Goal: Find specific page/section: Find specific page/section

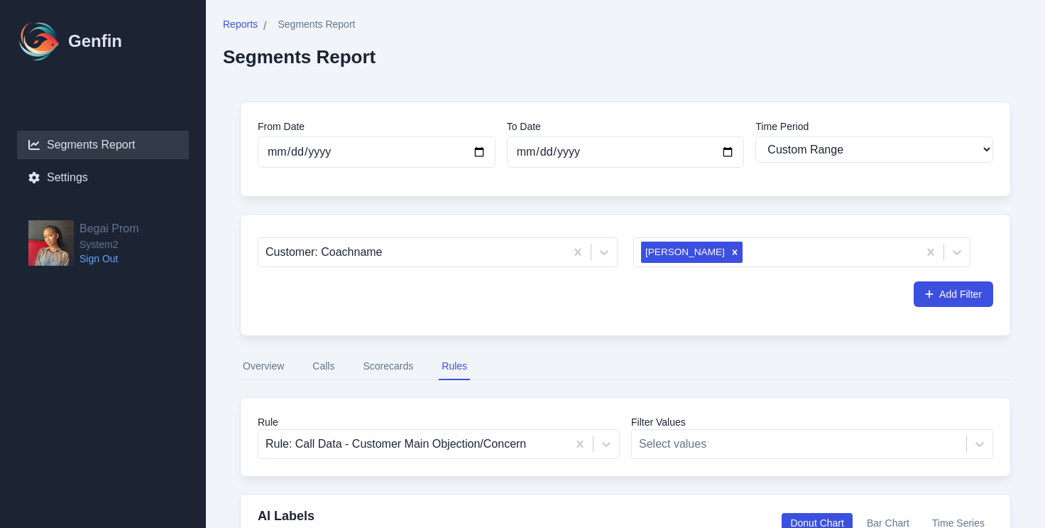
select select "custom"
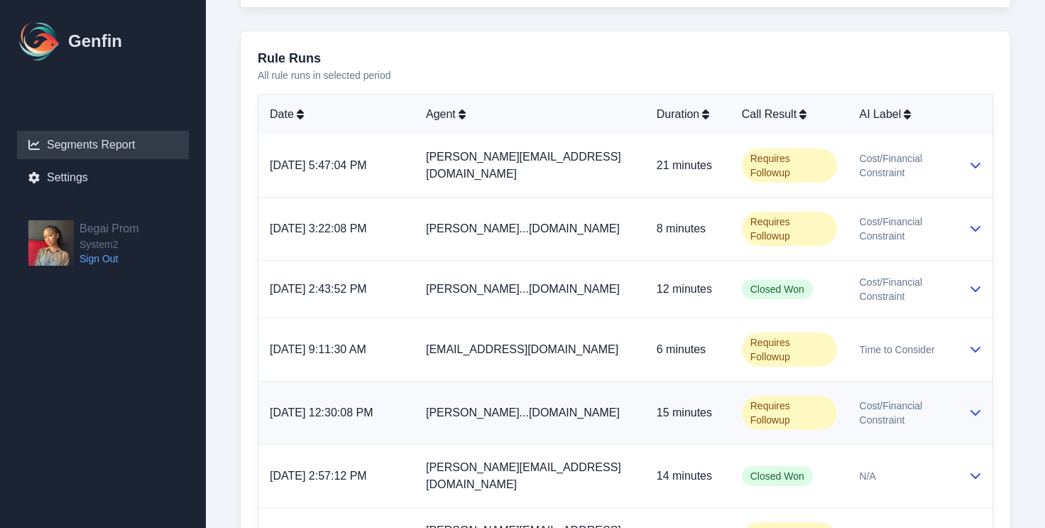
scroll to position [804, 0]
click at [915, 398] on span "Cost/Financial Constraint" at bounding box center [903, 412] width 86 height 28
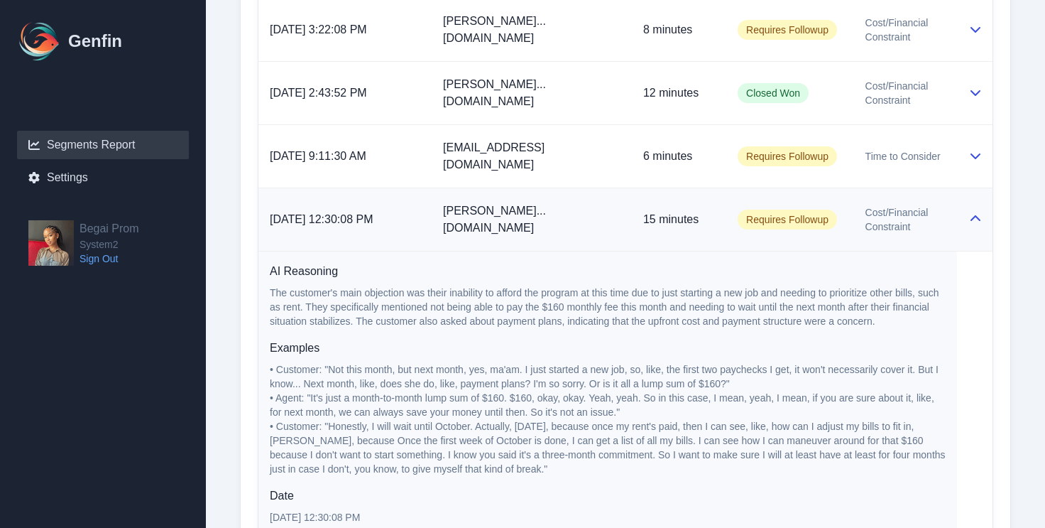
scroll to position [1022, 0]
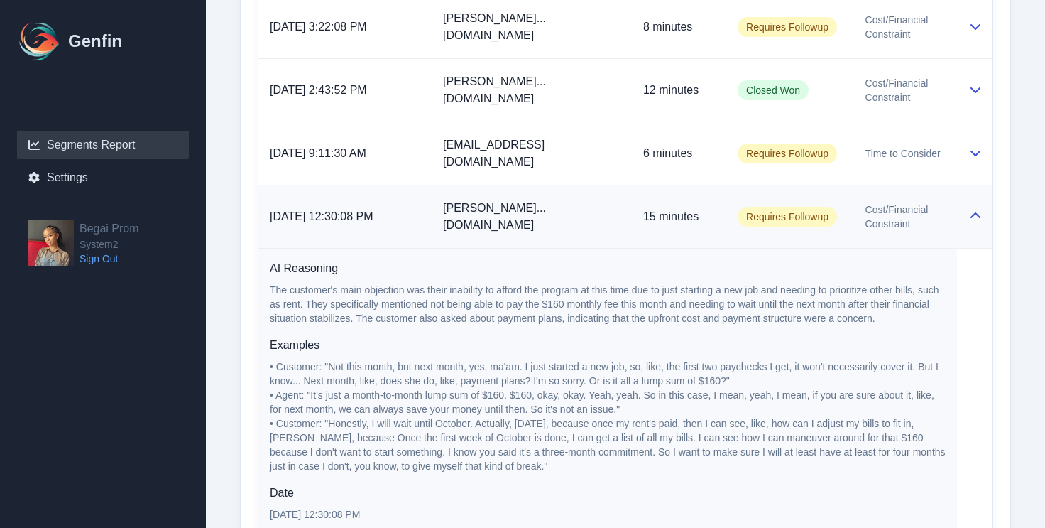
click at [972, 212] on icon at bounding box center [976, 215] width 10 height 6
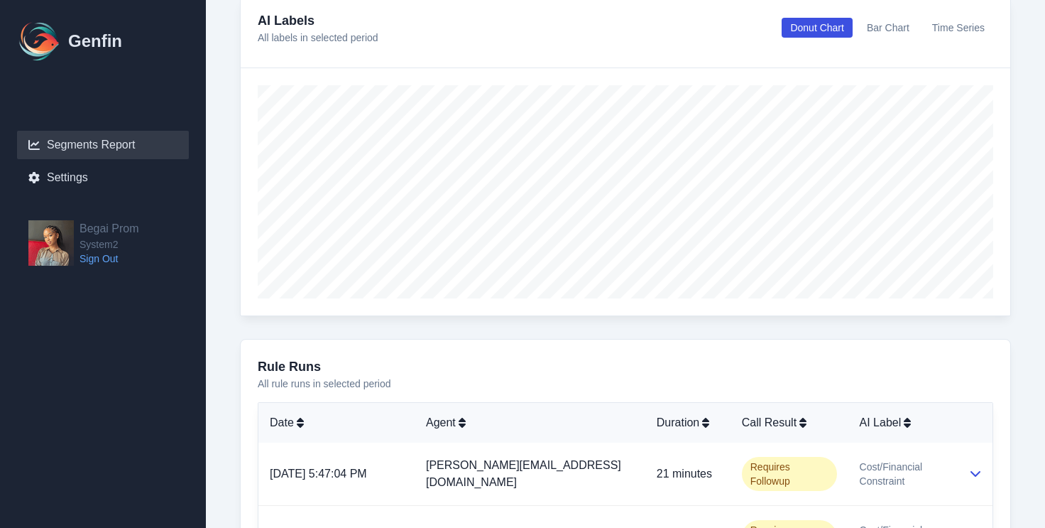
scroll to position [455, 0]
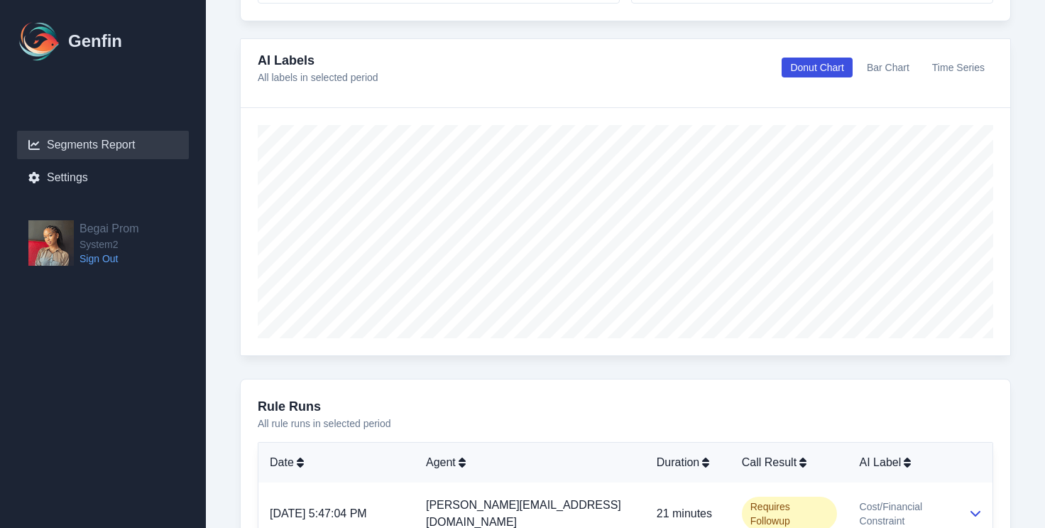
click at [897, 70] on button "Bar Chart" at bounding box center [889, 68] width 60 height 20
click at [947, 63] on button "Time Series" at bounding box center [959, 68] width 70 height 20
click at [903, 65] on button "Bar Chart" at bounding box center [889, 68] width 60 height 20
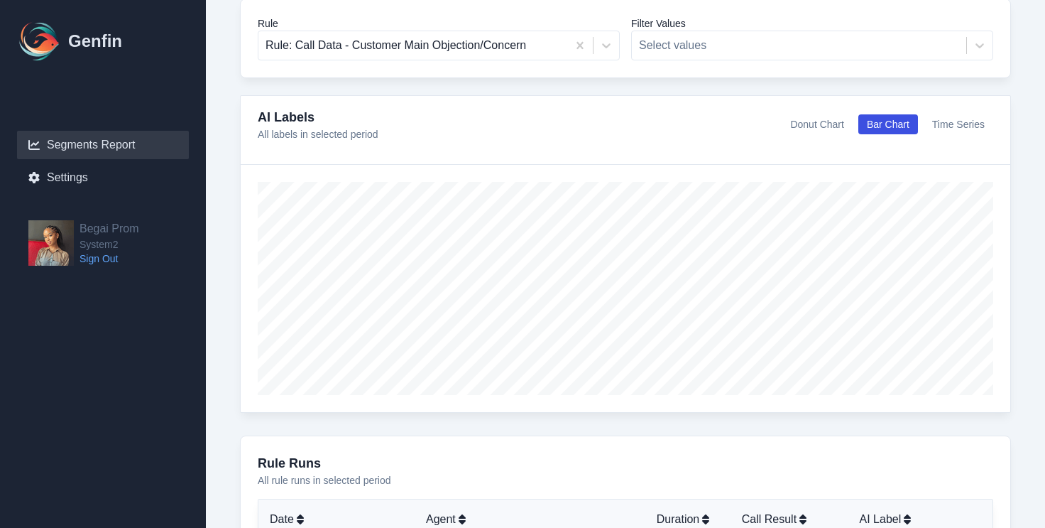
scroll to position [234, 0]
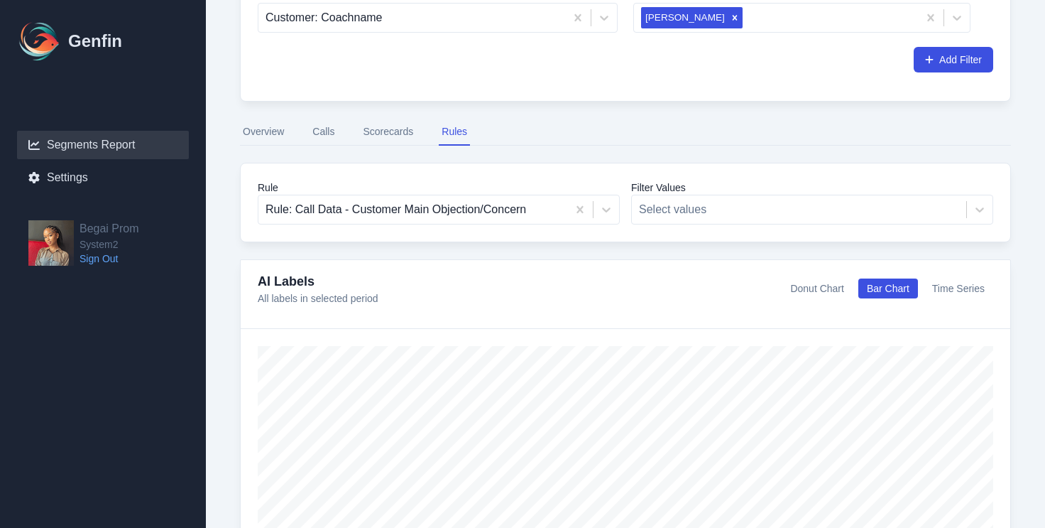
click at [387, 123] on button "Scorecards" at bounding box center [388, 132] width 56 height 27
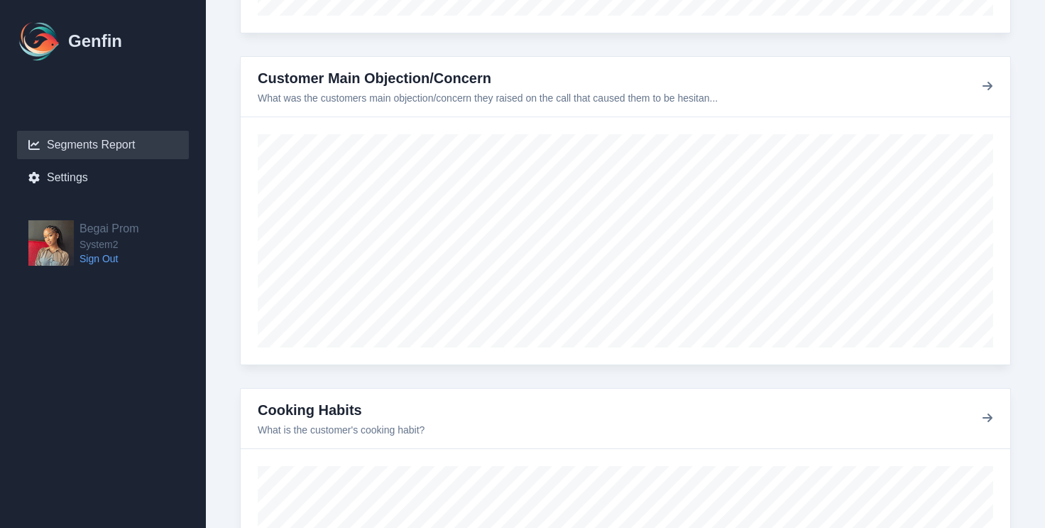
scroll to position [1104, 0]
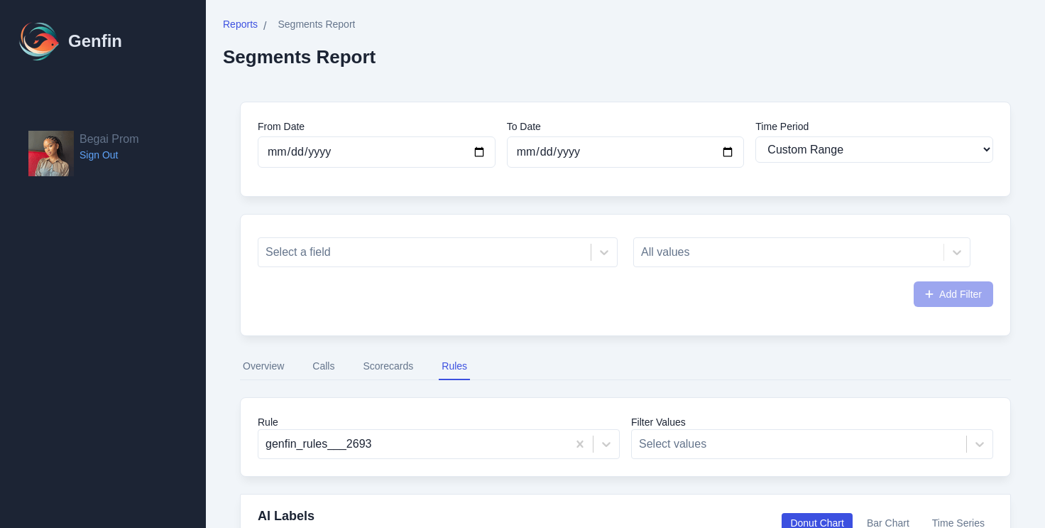
select select "custom"
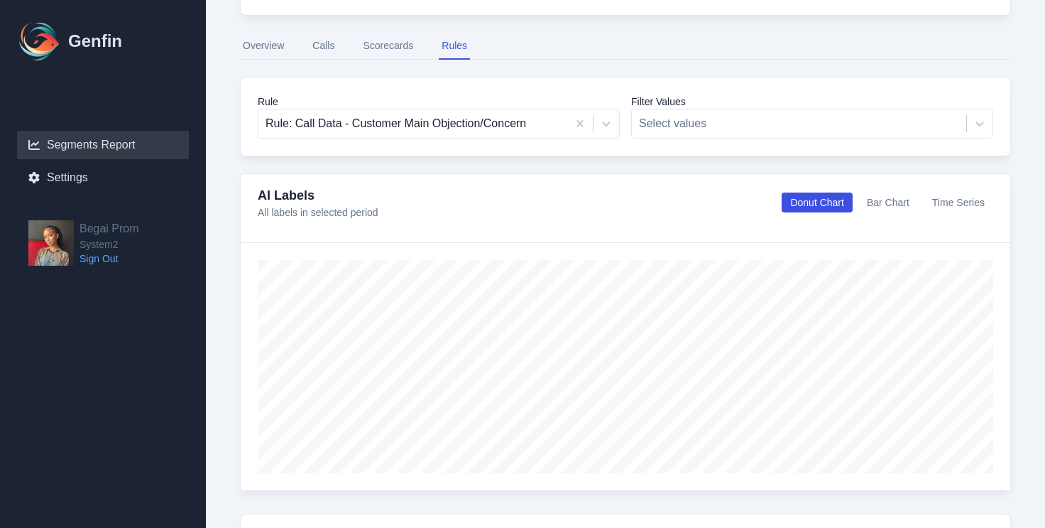
scroll to position [321, 0]
click at [877, 211] on div "AI Labels All labels in selected period Donut Chart Bar Chart Time Series" at bounding box center [626, 202] width 736 height 34
click at [875, 205] on button "Bar Chart" at bounding box center [889, 202] width 60 height 20
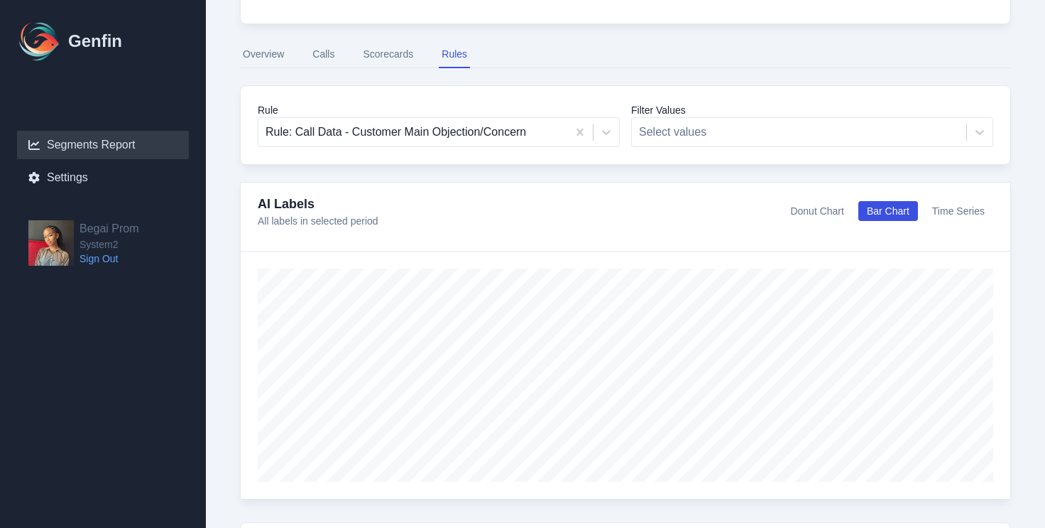
scroll to position [231, 0]
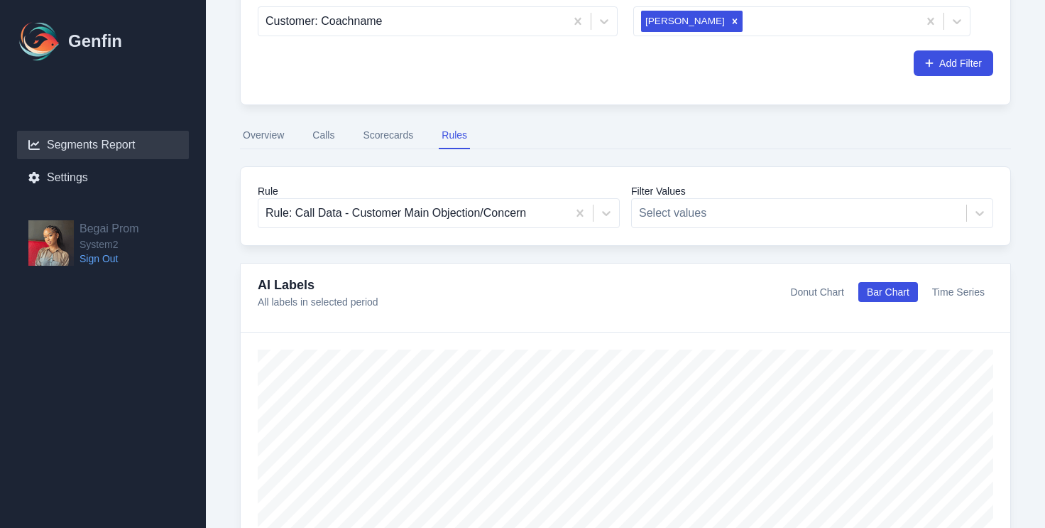
click at [267, 135] on button "Overview" at bounding box center [263, 135] width 47 height 27
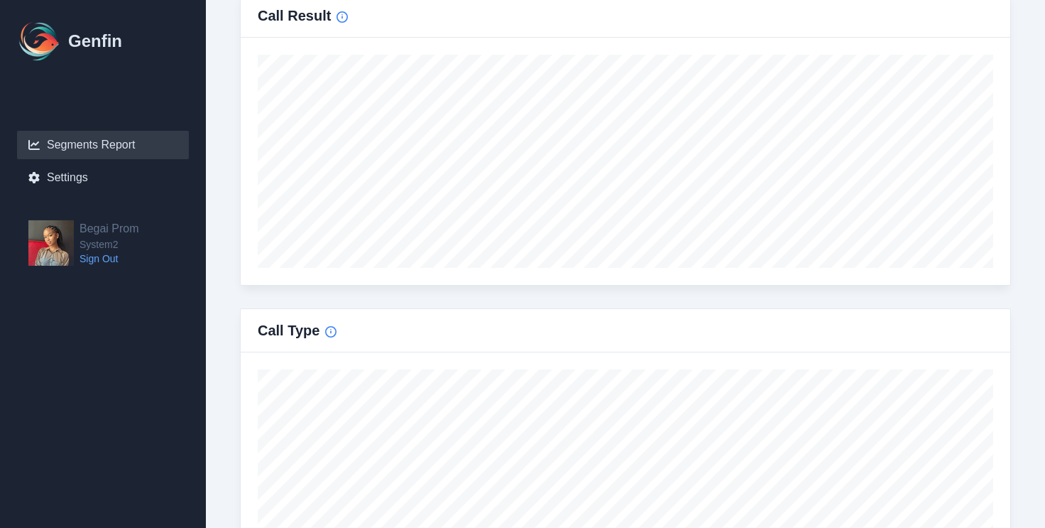
scroll to position [909, 0]
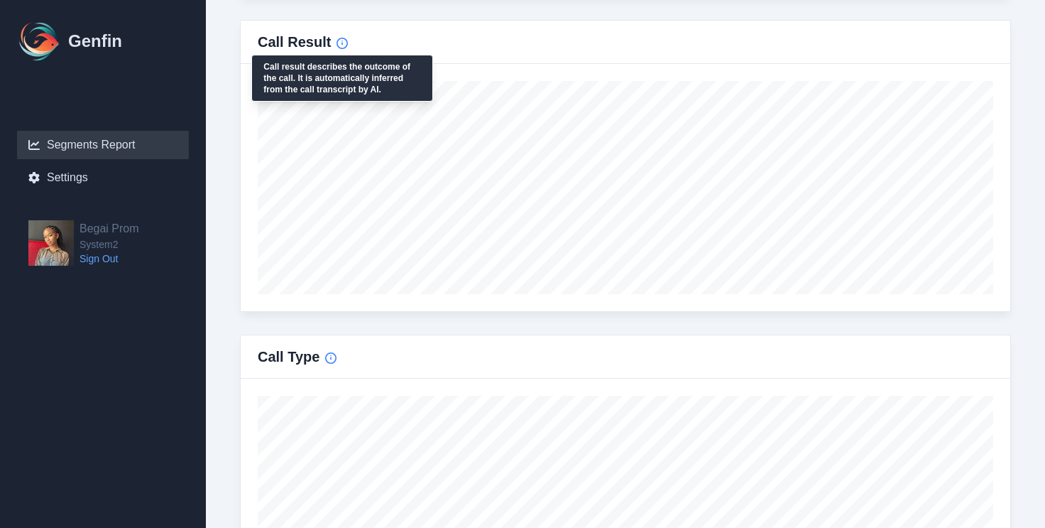
click at [346, 43] on icon "Info" at bounding box center [342, 43] width 11 height 11
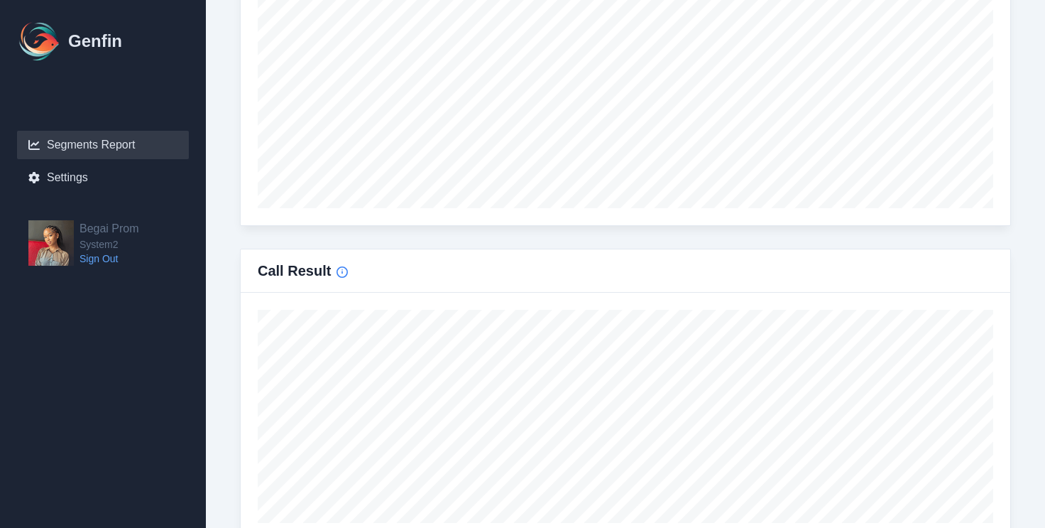
scroll to position [713, 0]
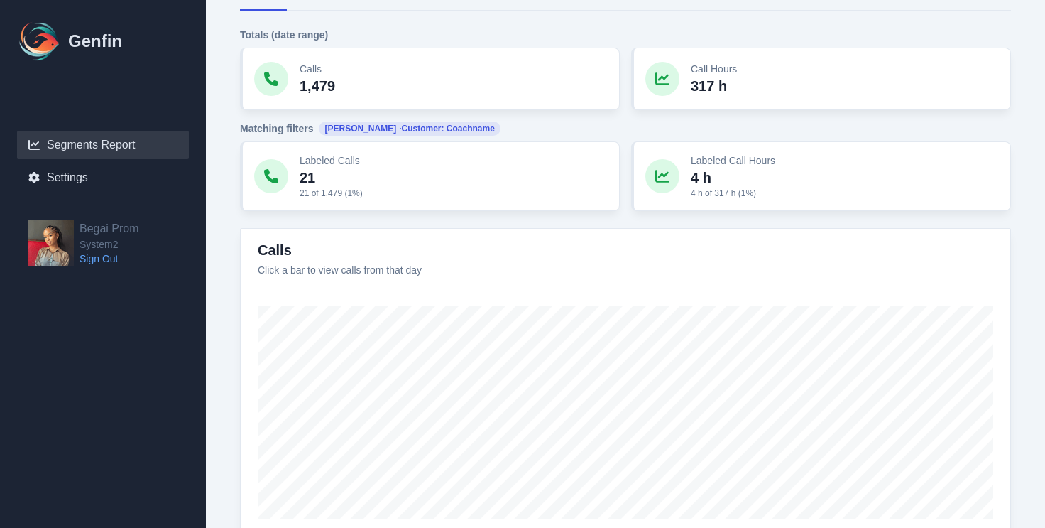
type input "[DATE]"
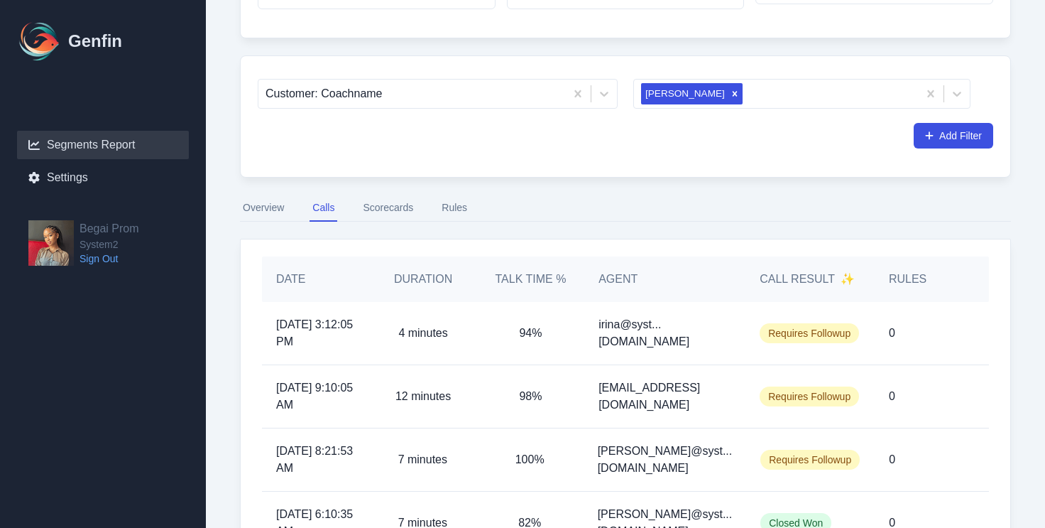
scroll to position [80, 0]
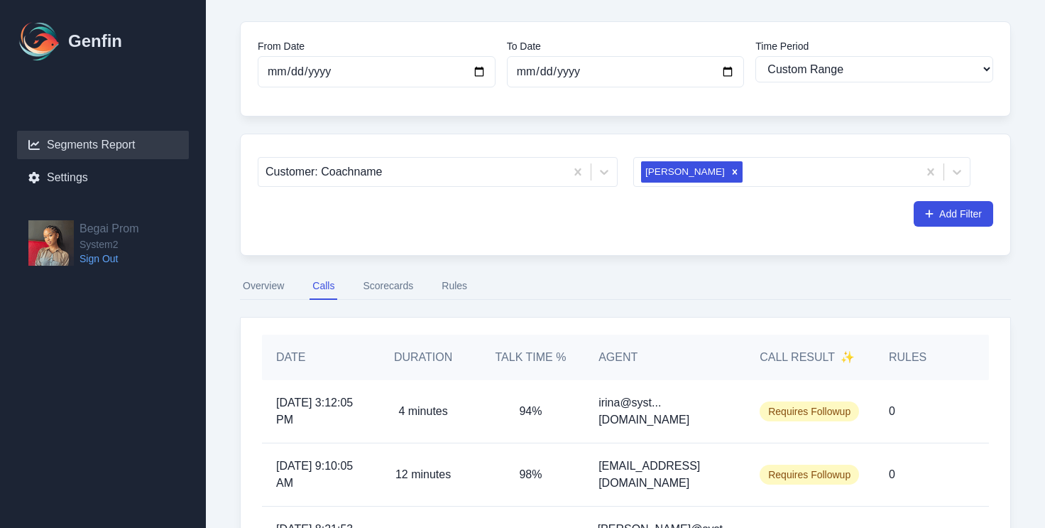
click at [403, 281] on button "Scorecards" at bounding box center [388, 286] width 56 height 27
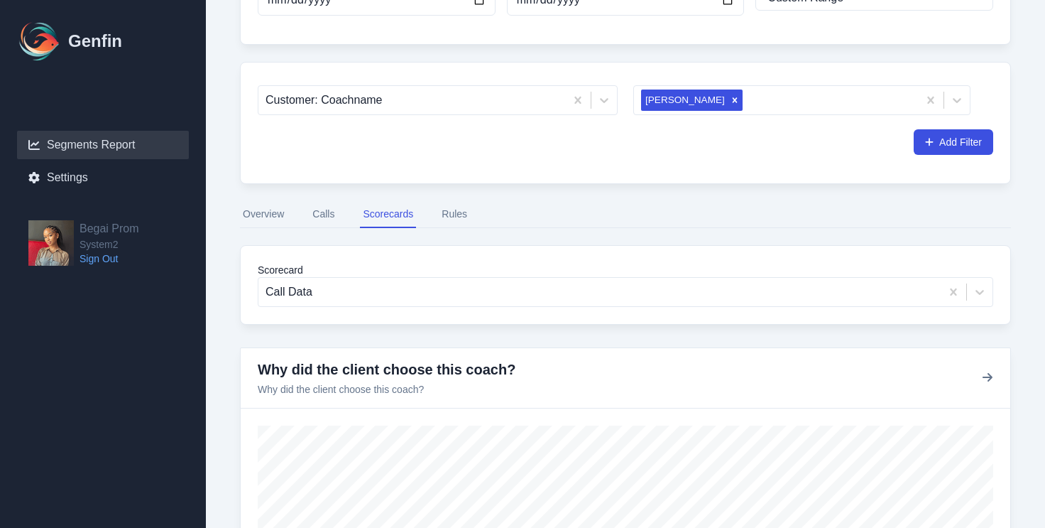
scroll to position [248, 0]
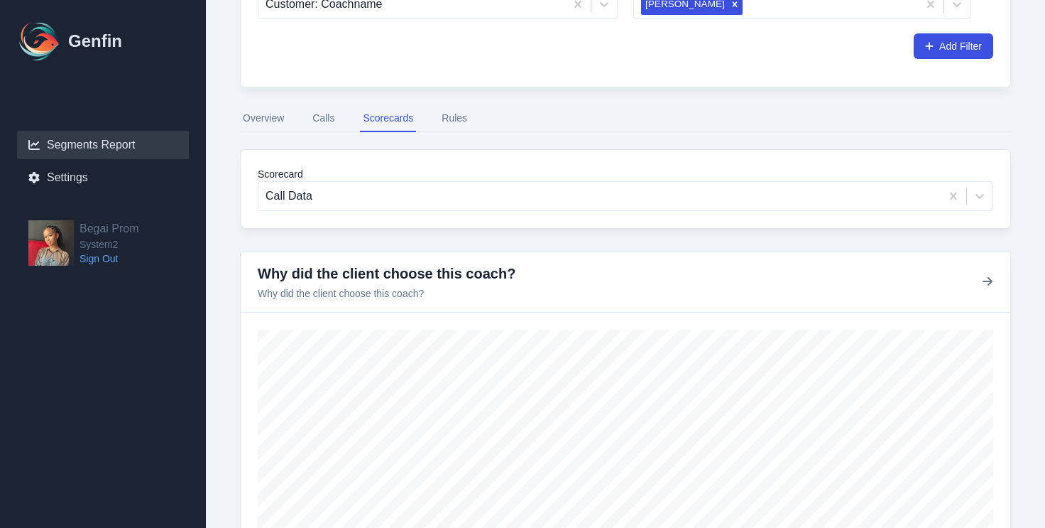
click at [437, 122] on nav "Overview Calls Scorecards Rules" at bounding box center [625, 118] width 771 height 27
click at [452, 122] on button "Rules" at bounding box center [454, 118] width 31 height 27
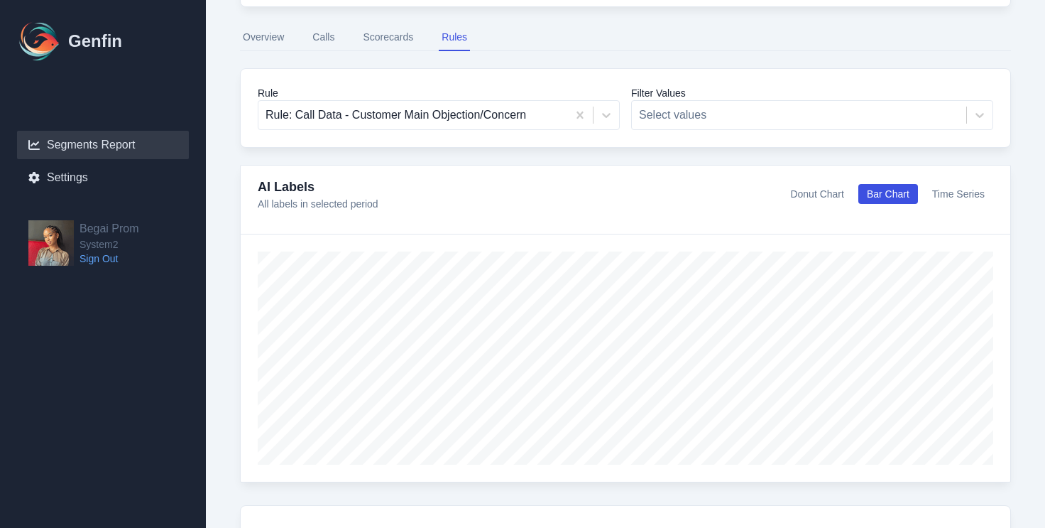
scroll to position [327, 0]
click at [374, 35] on button "Scorecards" at bounding box center [388, 39] width 56 height 27
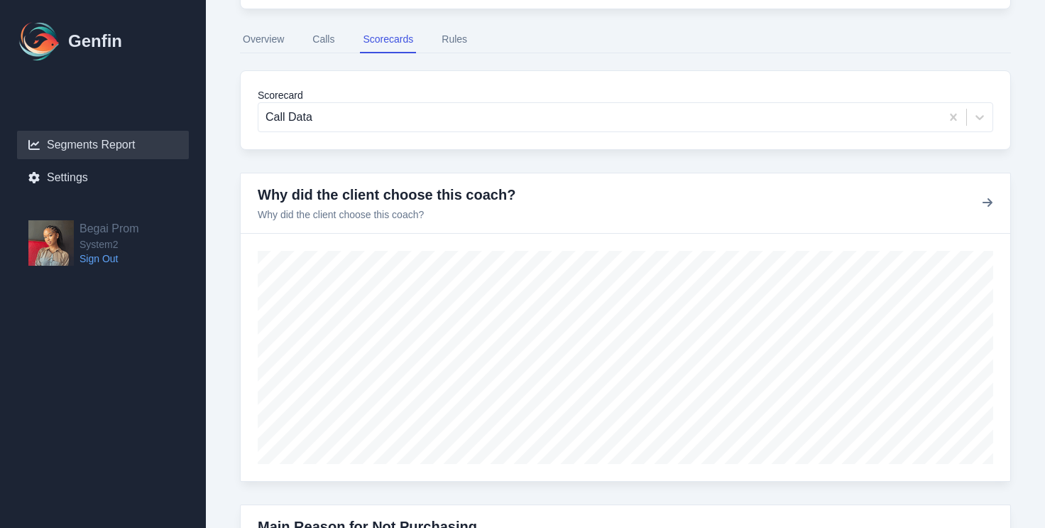
click at [331, 45] on button "Calls" at bounding box center [324, 39] width 28 height 27
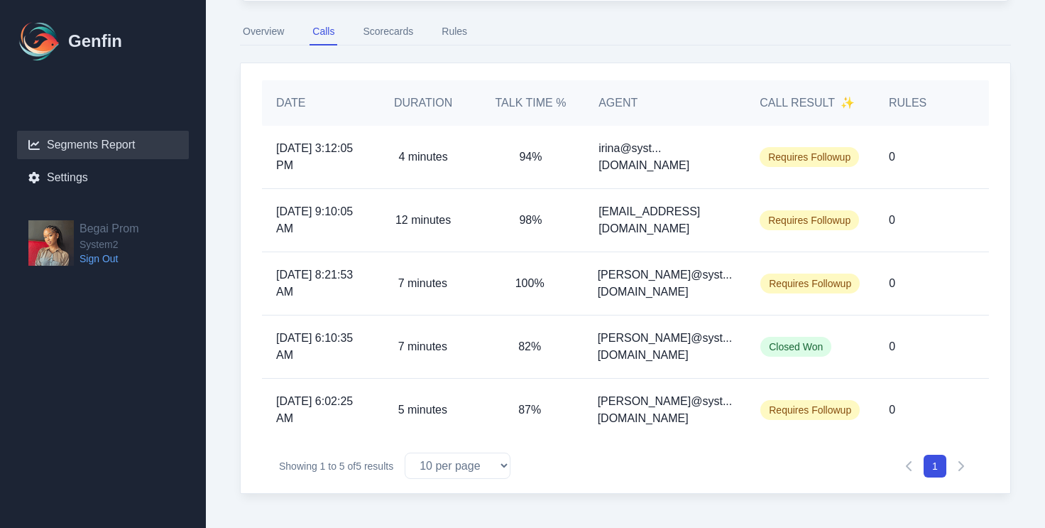
scroll to position [200, 0]
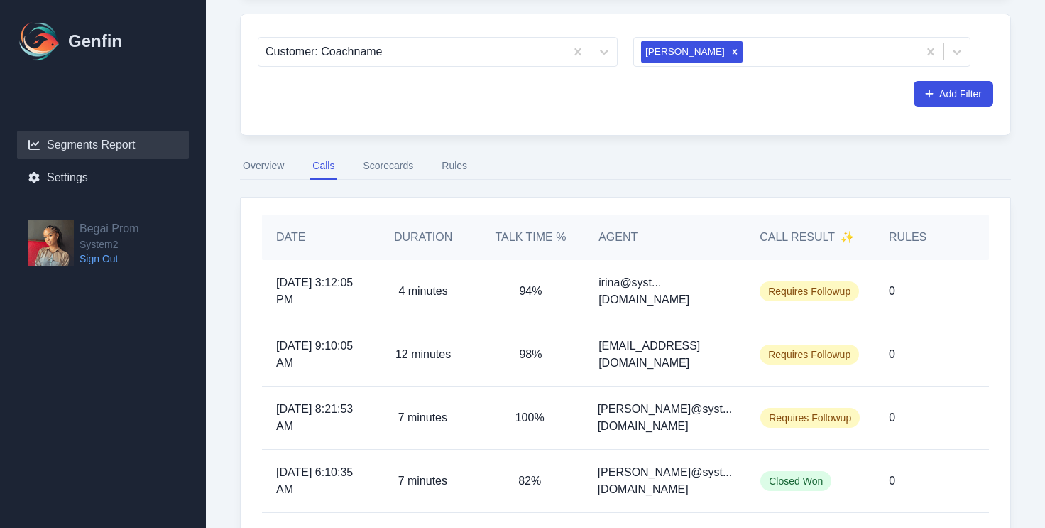
click at [450, 168] on button "Rules" at bounding box center [454, 166] width 31 height 27
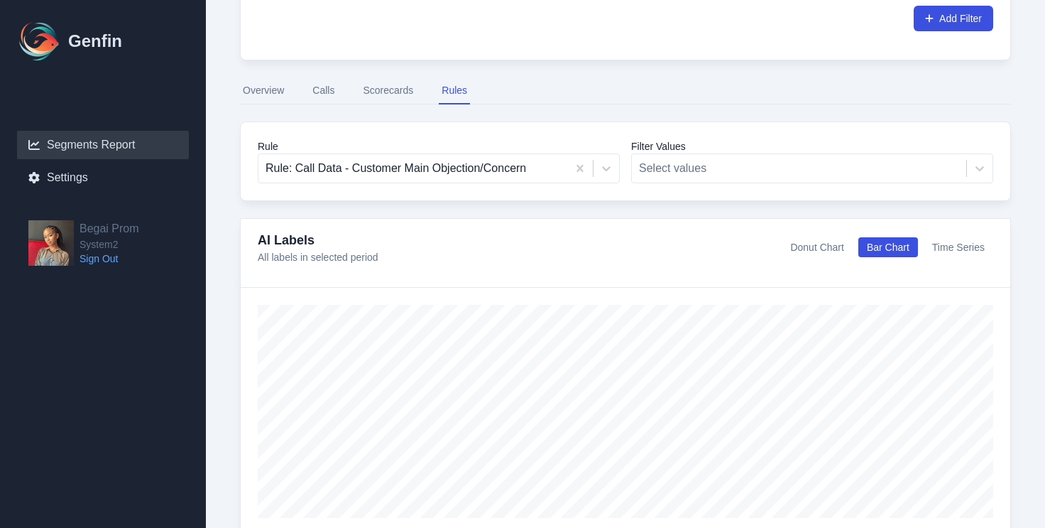
scroll to position [260, 0]
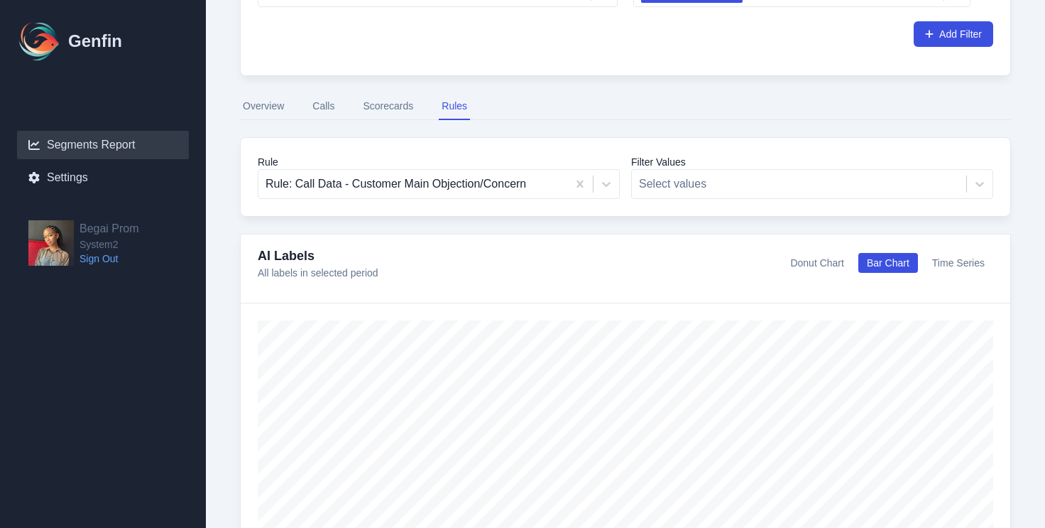
click at [374, 114] on button "Scorecards" at bounding box center [388, 106] width 56 height 27
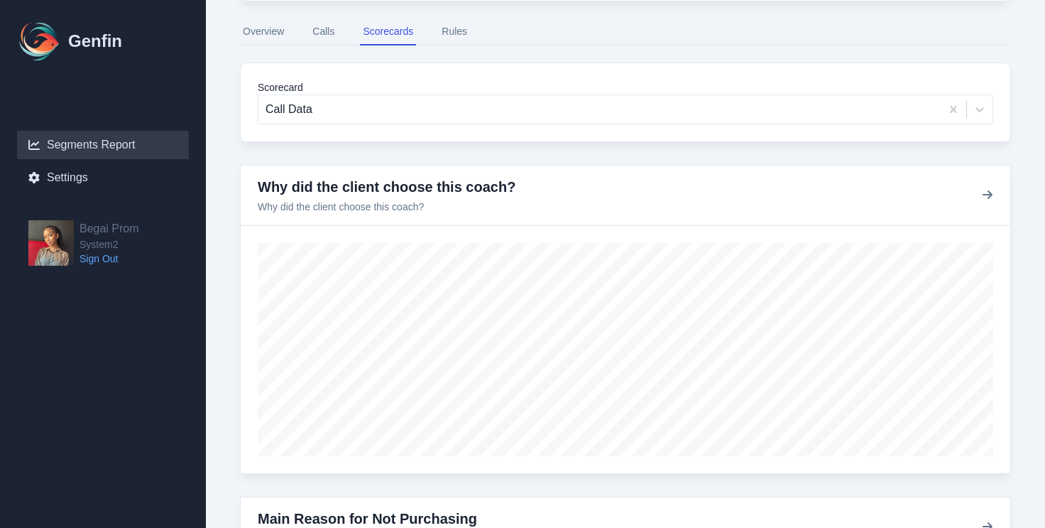
scroll to position [336, 0]
click at [456, 34] on button "Rules" at bounding box center [454, 30] width 31 height 27
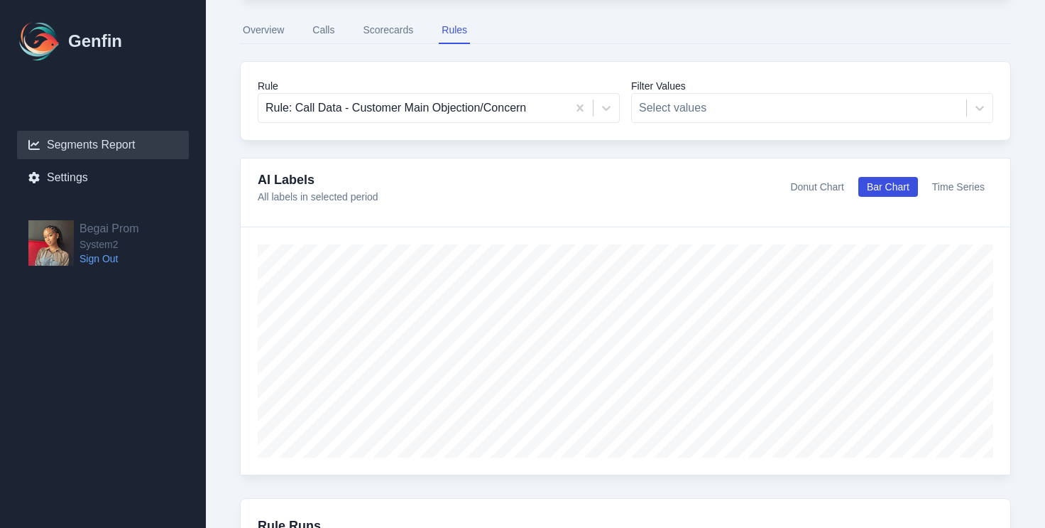
click at [820, 186] on button "Donut Chart" at bounding box center [817, 187] width 70 height 20
click at [330, 44] on div "From Date [DATE] To Date [DATE] Time Period Last 7 days Last 14 days Last 30 da…" at bounding box center [625, 363] width 805 height 1228
click at [324, 33] on button "Calls" at bounding box center [324, 30] width 28 height 27
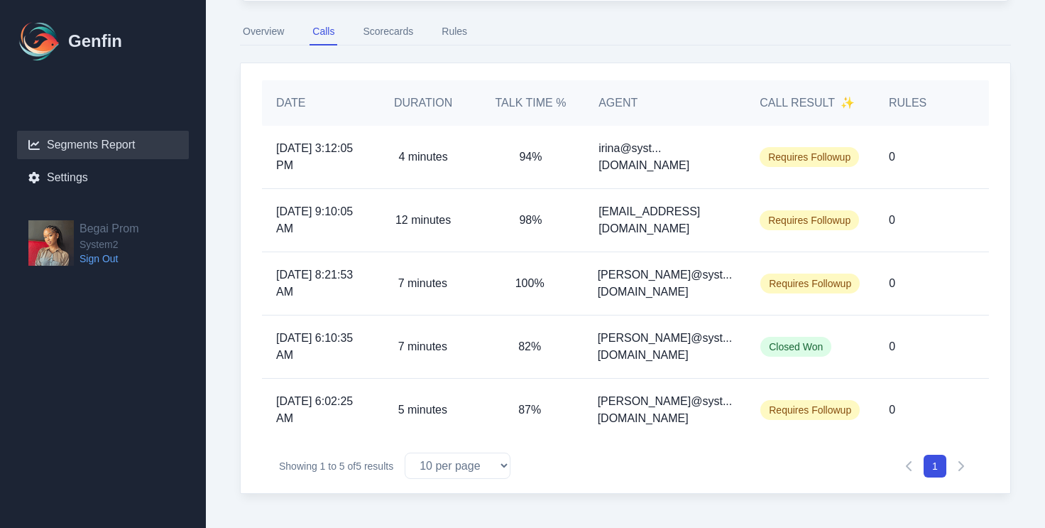
click at [273, 26] on button "Overview" at bounding box center [263, 31] width 47 height 27
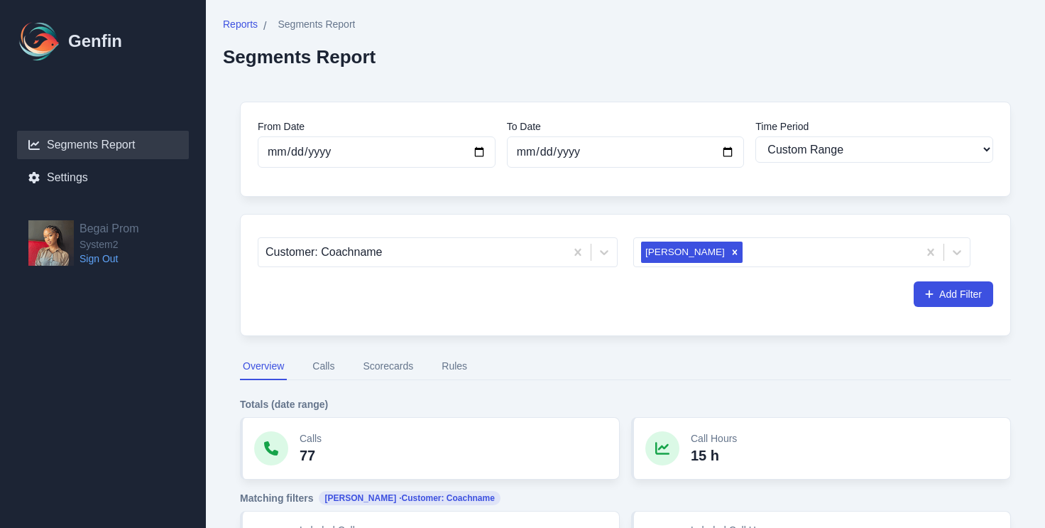
click at [376, 364] on button "Scorecards" at bounding box center [388, 366] width 56 height 27
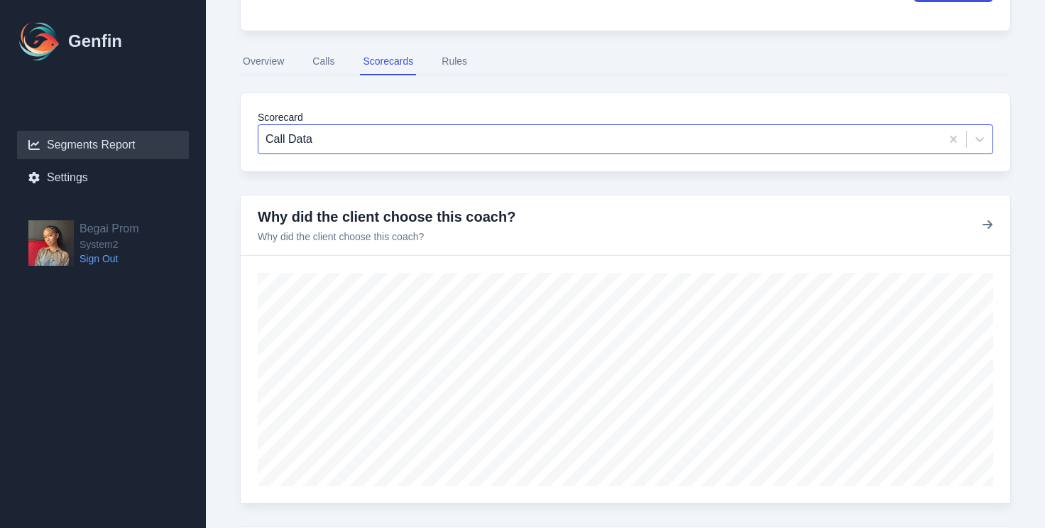
scroll to position [267, 0]
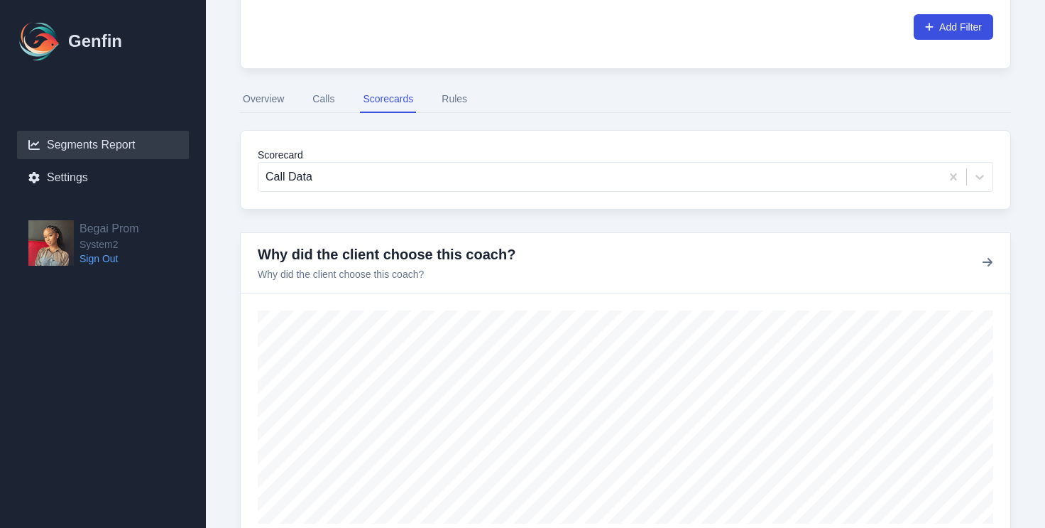
click at [453, 106] on button "Rules" at bounding box center [454, 99] width 31 height 27
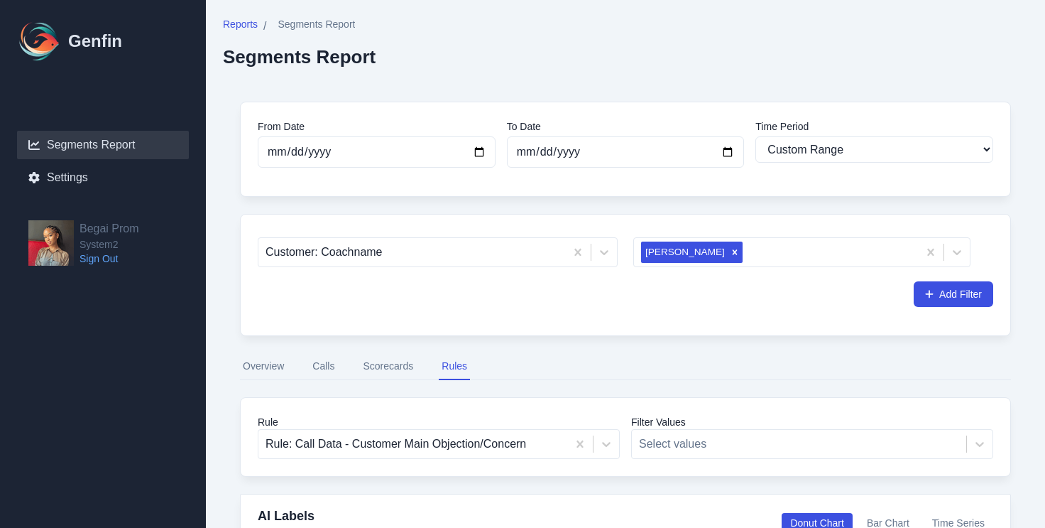
click at [332, 366] on button "Calls" at bounding box center [324, 366] width 28 height 27
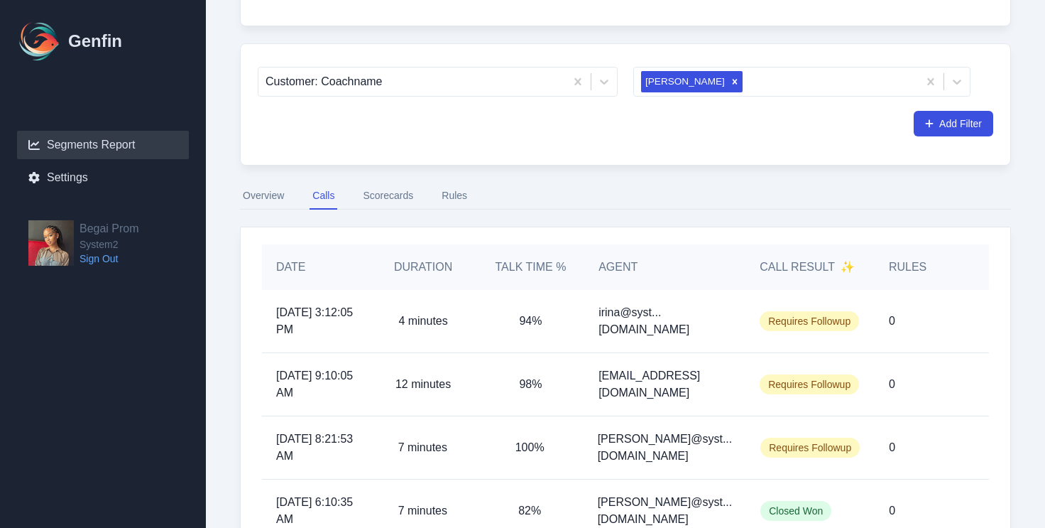
scroll to position [266, 0]
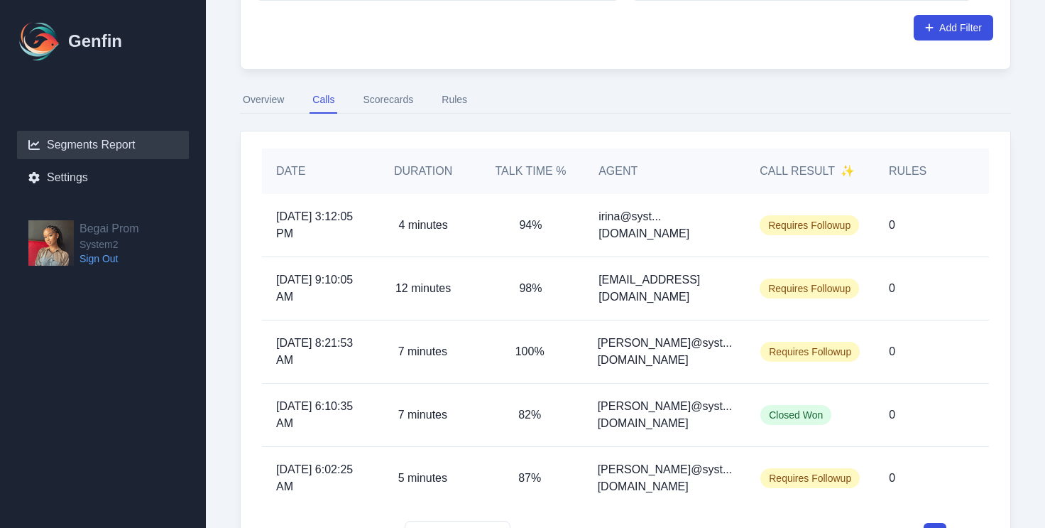
click at [263, 97] on button "Overview" at bounding box center [263, 100] width 47 height 27
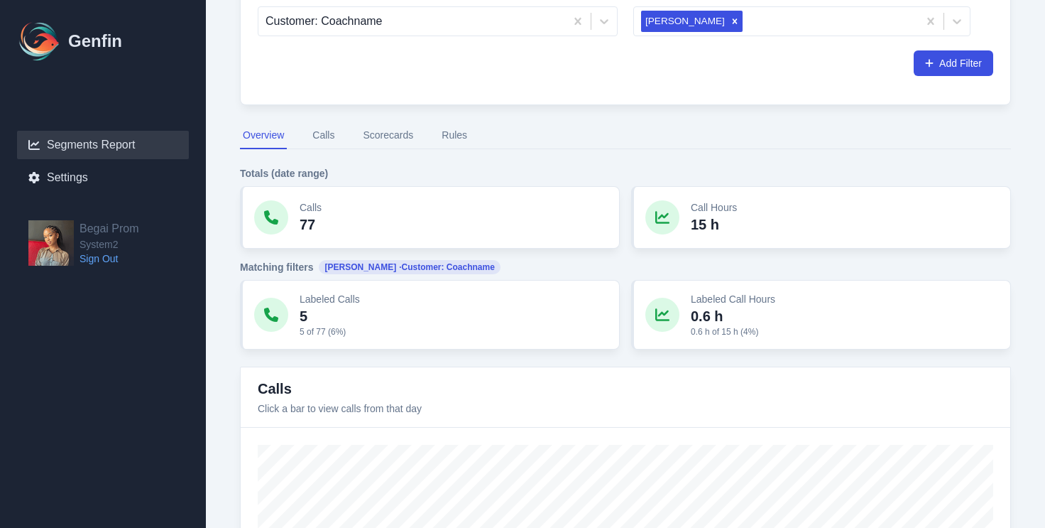
scroll to position [156, 0]
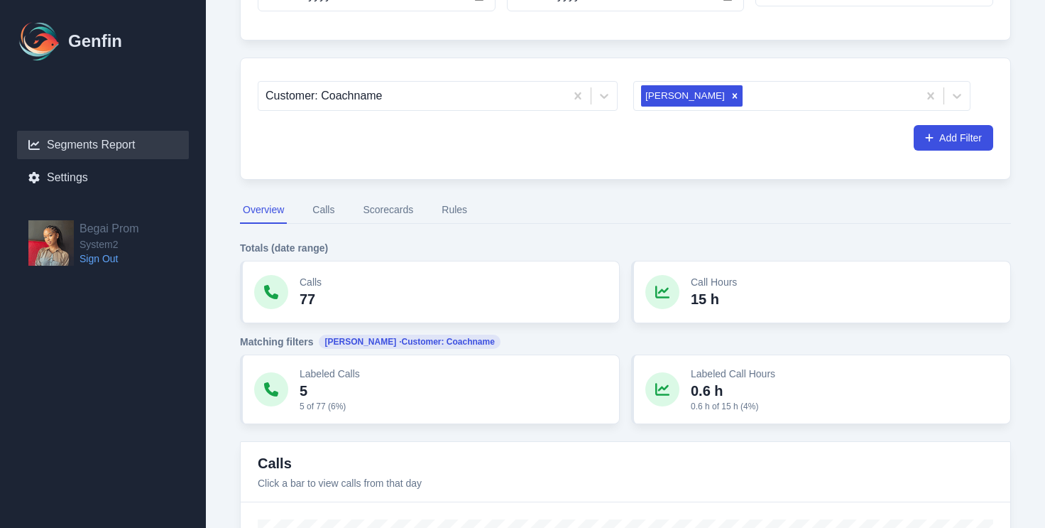
click at [390, 209] on button "Scorecards" at bounding box center [388, 210] width 56 height 27
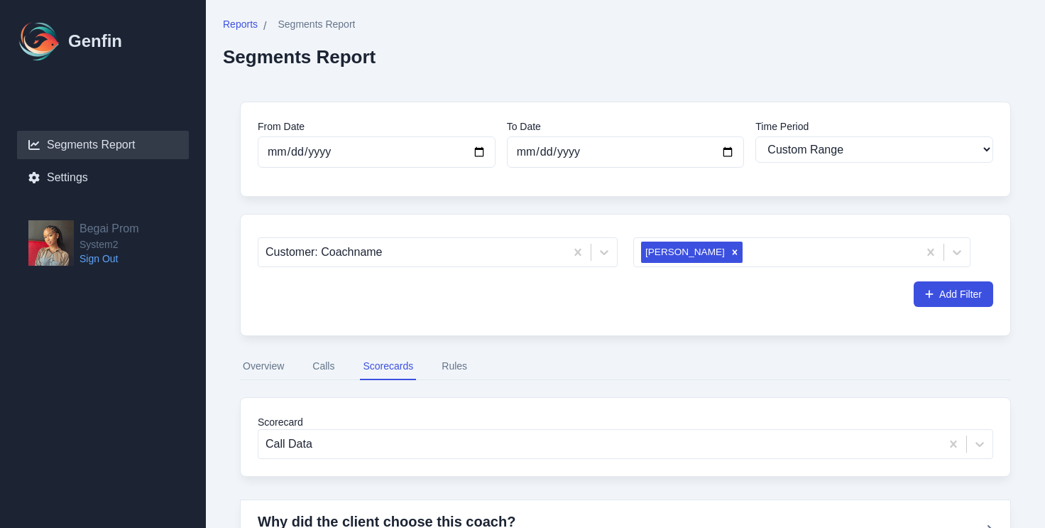
click at [453, 375] on button "Rules" at bounding box center [454, 366] width 31 height 27
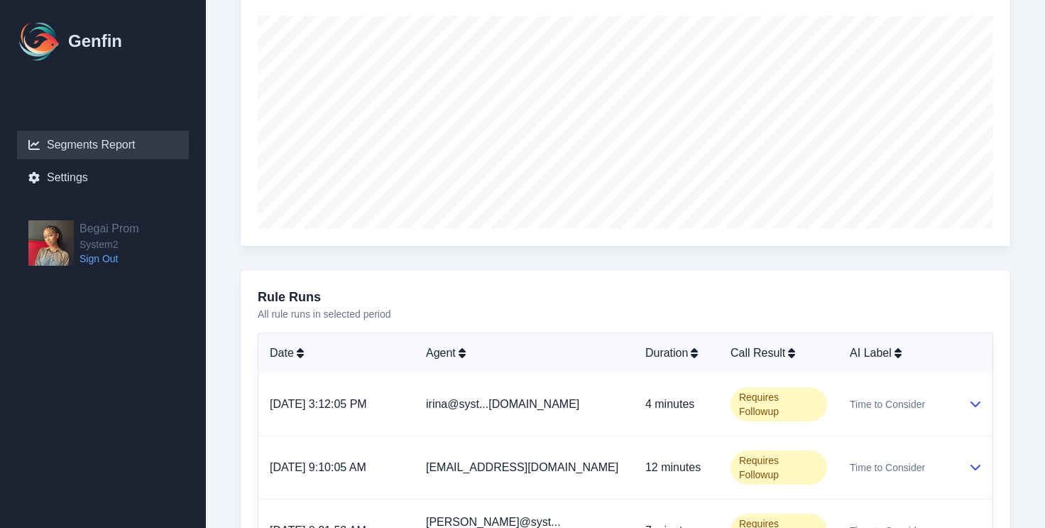
scroll to position [731, 0]
